Goal: Information Seeking & Learning: Find specific fact

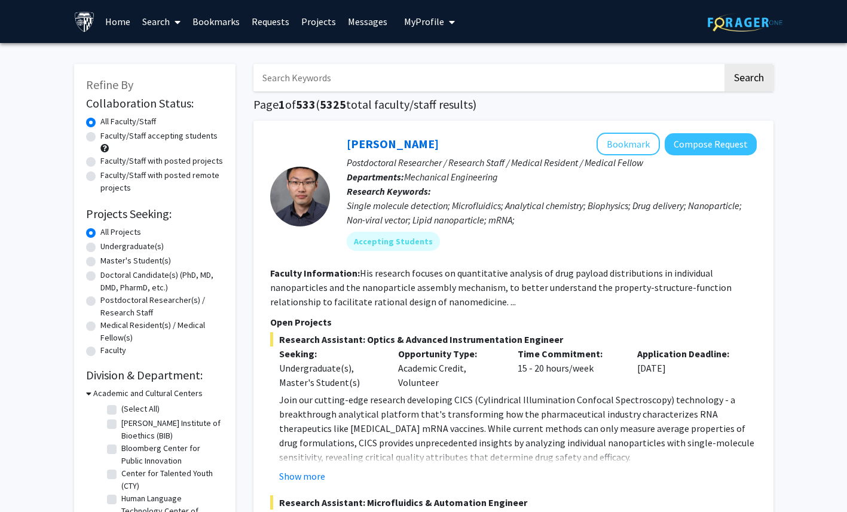
click at [345, 84] on input "Search Keywords" at bounding box center [487, 77] width 469 height 27
type input "psychiatry"
click at [724, 64] on button "Search" at bounding box center [748, 77] width 49 height 27
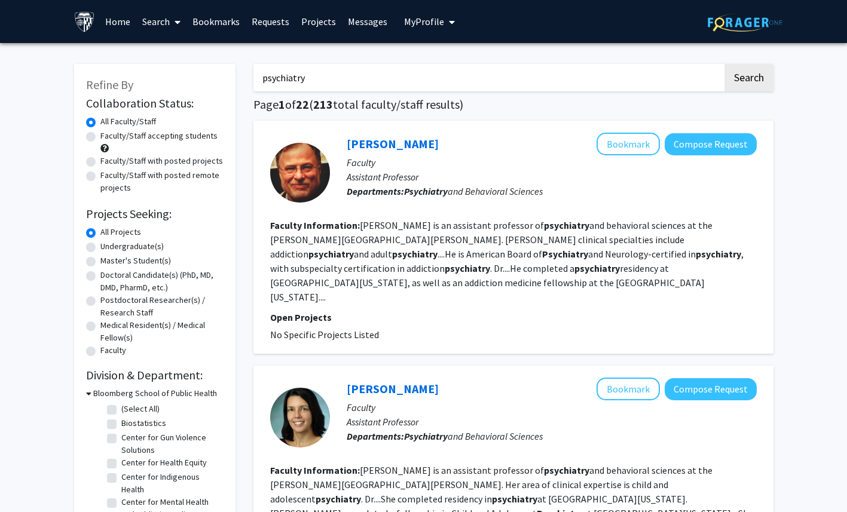
drag, startPoint x: 330, startPoint y: 78, endPoint x: 331, endPoint y: 44, distance: 33.5
click at [330, 78] on input "psychiatry" at bounding box center [487, 77] width 469 height 27
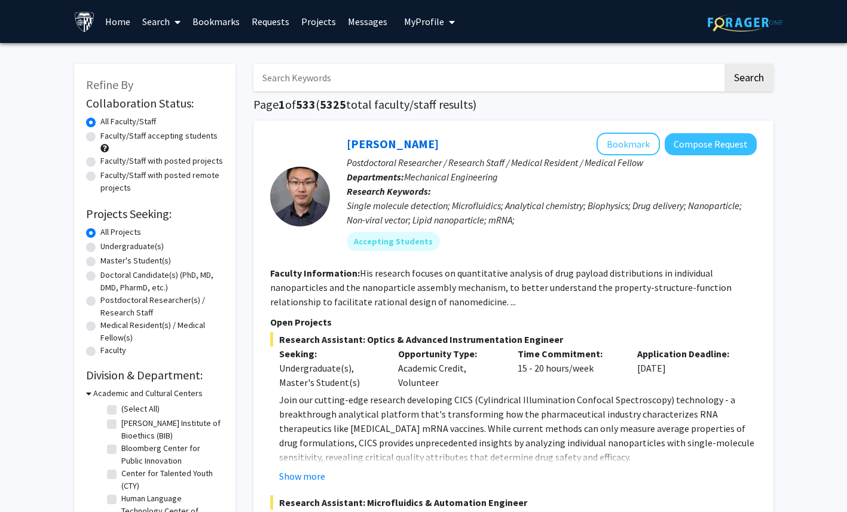
click at [327, 68] on input "Search Keywords" at bounding box center [487, 77] width 469 height 27
click at [525, 79] on input "Search Keywords" at bounding box center [487, 77] width 469 height 27
click at [590, 74] on input "Search Keywords" at bounding box center [487, 77] width 469 height 27
